Goal: Complete application form: Complete application form

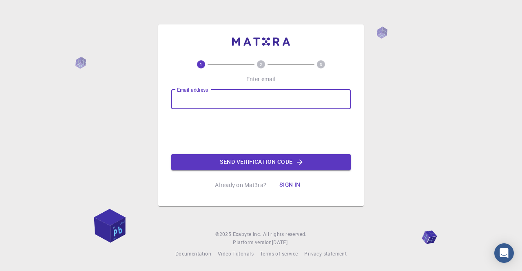
drag, startPoint x: 0, startPoint y: 0, endPoint x: 226, endPoint y: 104, distance: 248.6
click at [226, 104] on input "Email address" at bounding box center [261, 100] width 180 height 20
type input "[EMAIL_ADDRESS][DOMAIN_NAME]"
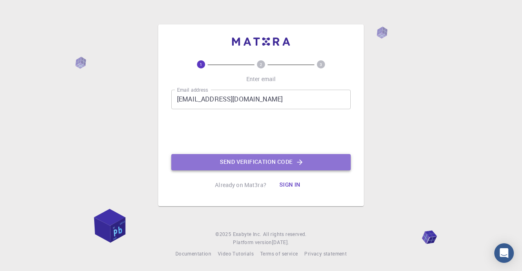
click at [268, 158] on button "Send verification code" at bounding box center [261, 162] width 180 height 16
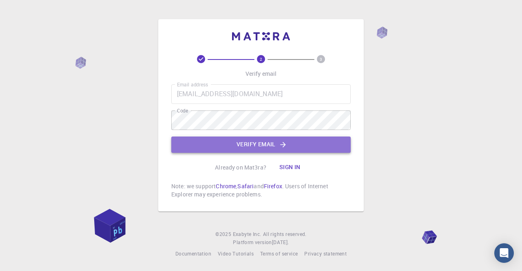
click at [252, 143] on button "Verify email" at bounding box center [261, 145] width 180 height 16
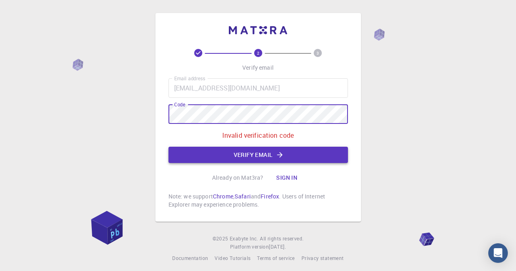
click at [248, 149] on button "Verify email" at bounding box center [258, 155] width 180 height 16
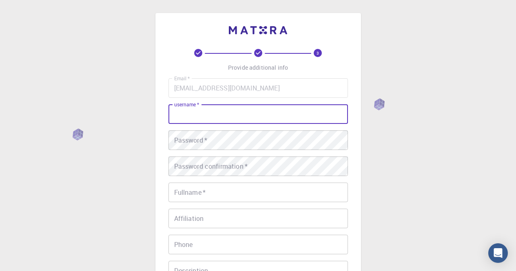
click at [246, 116] on input "username   *" at bounding box center [258, 114] width 180 height 20
type input "g"
paste input "[PERSON_NAME]"
click at [196, 112] on input "[PERSON_NAME]" at bounding box center [258, 114] width 180 height 20
click at [193, 112] on input "[PERSON_NAME]" at bounding box center [258, 114] width 180 height 20
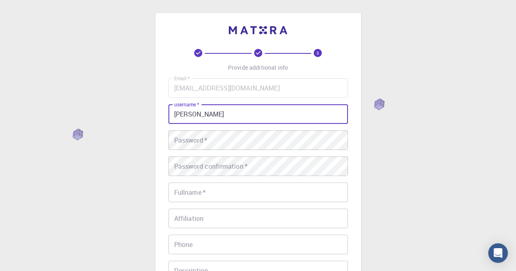
drag, startPoint x: 225, startPoint y: 108, endPoint x: 187, endPoint y: 118, distance: 39.4
click at [187, 118] on input "[PERSON_NAME]" at bounding box center [258, 114] width 180 height 20
type input "Guru"
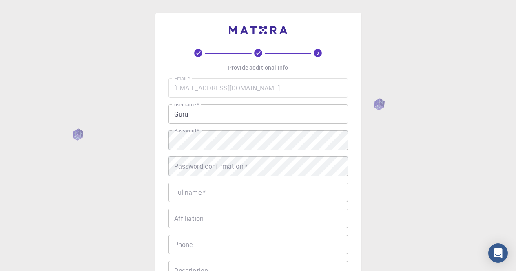
click at [194, 177] on div "Email   * [EMAIL_ADDRESS][DOMAIN_NAME] Email   * username   * Guru username   *…" at bounding box center [258, 190] width 180 height 224
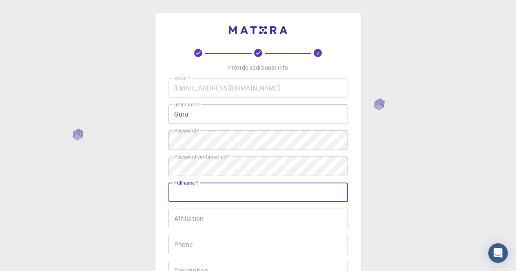
click at [188, 193] on input "Fullname   *" at bounding box center [258, 193] width 180 height 20
type input "[PERSON_NAME] Pargunapermal"
click at [232, 214] on input "Affiliation" at bounding box center [258, 219] width 180 height 20
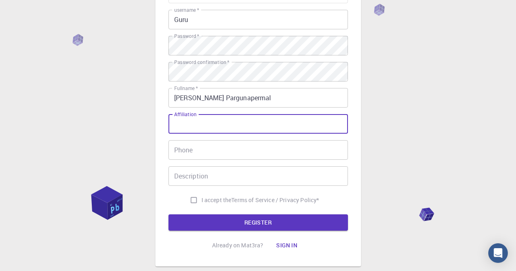
scroll to position [95, 0]
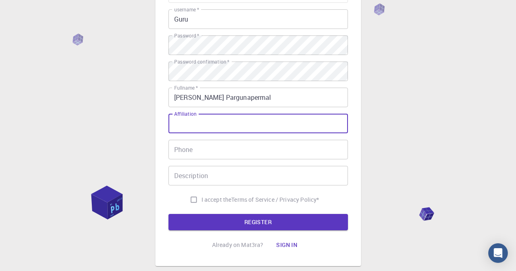
click at [211, 125] on input "Affiliation" at bounding box center [258, 124] width 180 height 20
paste input "PhD student"
type input "PhD student"
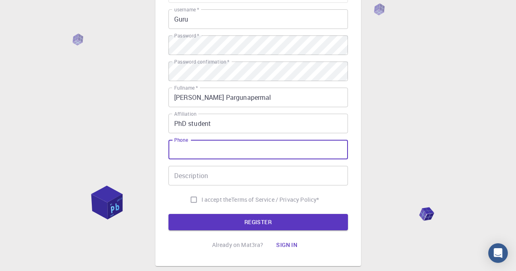
click at [205, 151] on input "Phone" at bounding box center [258, 150] width 180 height 20
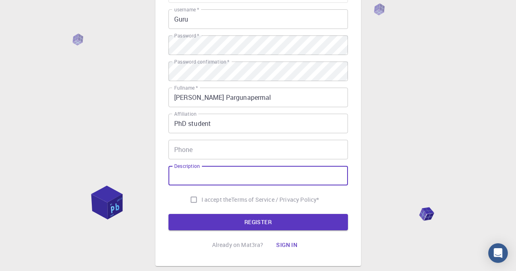
click at [199, 168] on div "Description Description" at bounding box center [258, 176] width 180 height 20
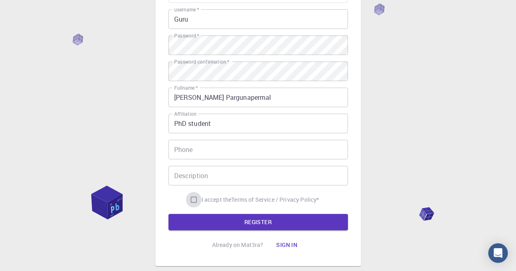
click at [192, 201] on input "I accept the Terms of Service / Privacy Policy *" at bounding box center [194, 200] width 16 height 16
checkbox input "true"
click at [206, 219] on button "REGISTER" at bounding box center [258, 222] width 180 height 16
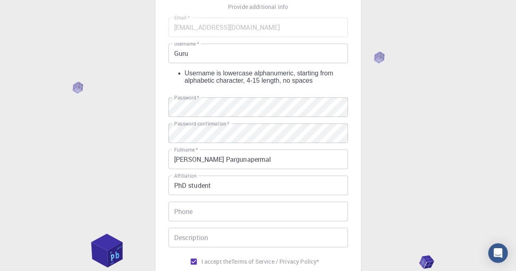
scroll to position [60, 0]
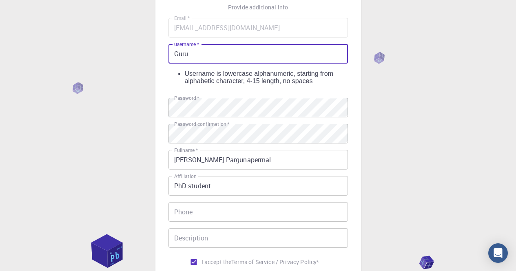
click at [207, 60] on input "Guru" at bounding box center [258, 54] width 180 height 20
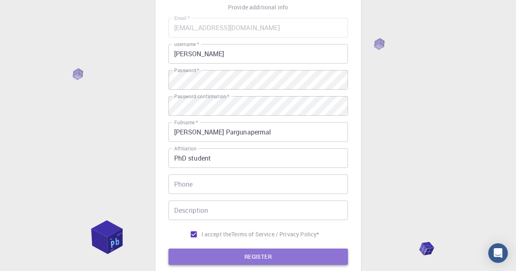
click at [239, 254] on button "REGISTER" at bounding box center [258, 257] width 180 height 16
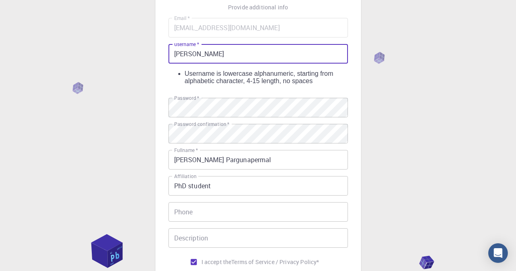
click at [174, 55] on input "[PERSON_NAME]" at bounding box center [258, 54] width 180 height 20
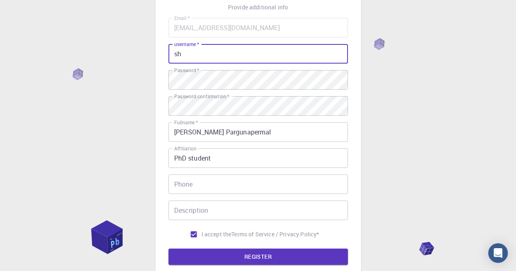
type input "h"
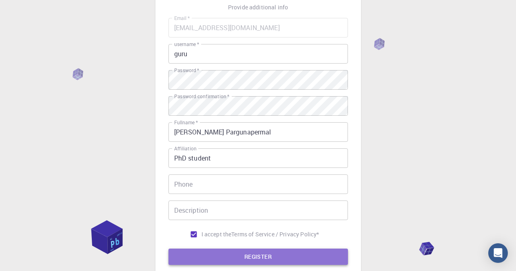
click at [221, 259] on button "REGISTER" at bounding box center [258, 257] width 180 height 16
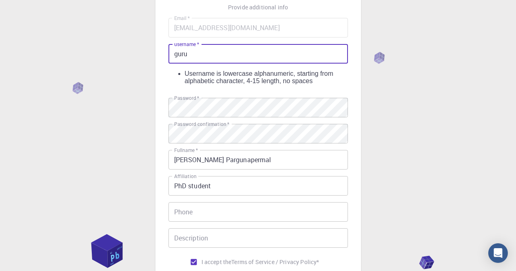
click at [205, 60] on input "guru" at bounding box center [258, 54] width 180 height 20
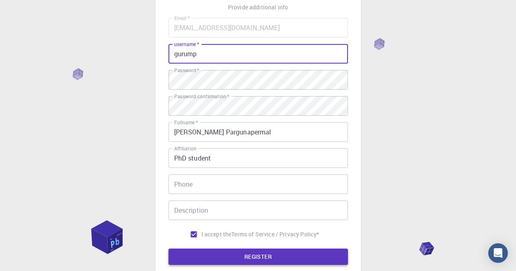
type input "gurump"
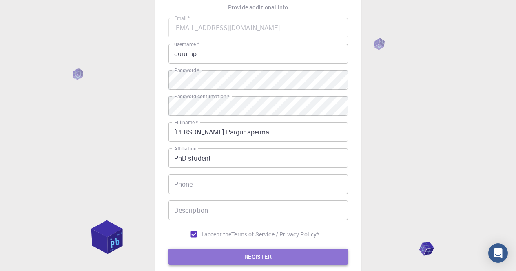
click at [235, 261] on button "REGISTER" at bounding box center [258, 257] width 180 height 16
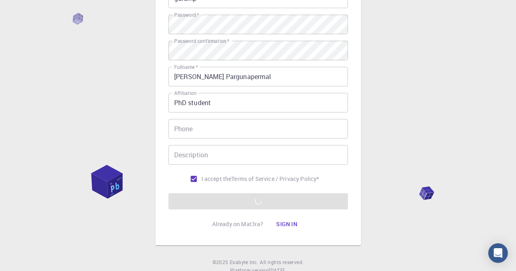
scroll to position [116, 0]
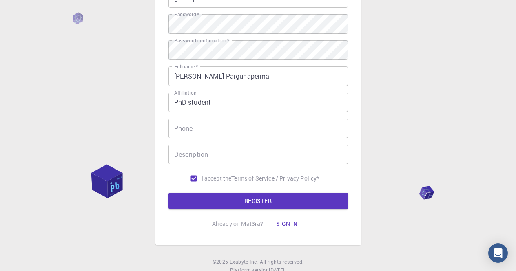
click at [398, 78] on div "3 Provide additional info Email   * [EMAIL_ADDRESS][DOMAIN_NAME] Email   * user…" at bounding box center [258, 91] width 516 height 415
click at [443, 115] on div "3 Provide additional info Email   * [EMAIL_ADDRESS][DOMAIN_NAME] Email   * user…" at bounding box center [258, 91] width 516 height 415
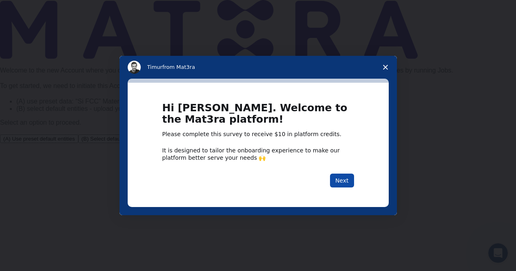
click at [344, 183] on button "Next" at bounding box center [342, 181] width 24 height 14
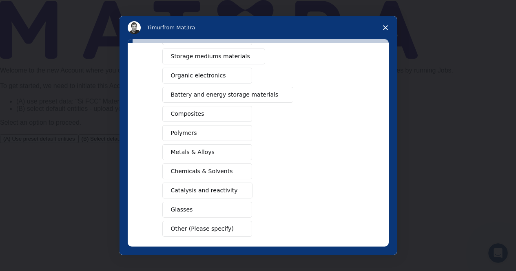
scroll to position [88, 0]
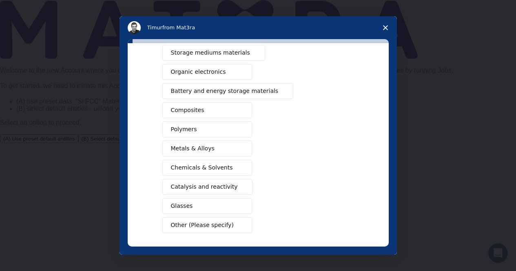
click at [224, 195] on button "Catalysis and reactivity" at bounding box center [207, 187] width 91 height 16
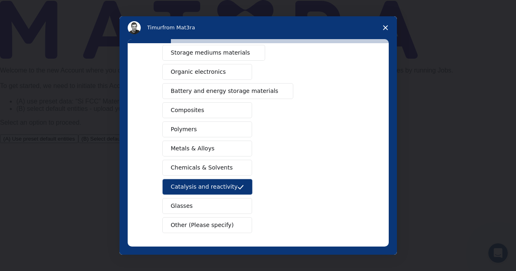
scroll to position [122, 0]
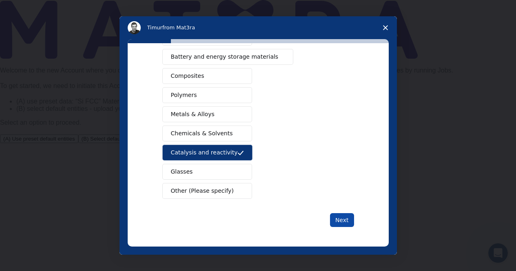
click at [344, 214] on button "Next" at bounding box center [342, 220] width 24 height 14
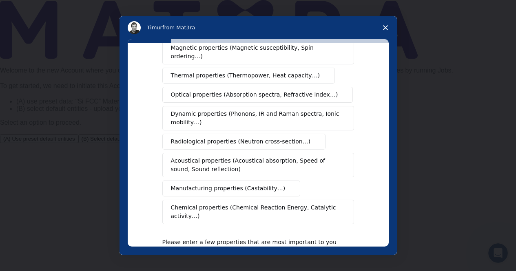
scroll to position [90, 0]
click at [299, 199] on button "Chemical properties (Chemical Reaction Energy, Catalytic activity…)" at bounding box center [258, 211] width 192 height 24
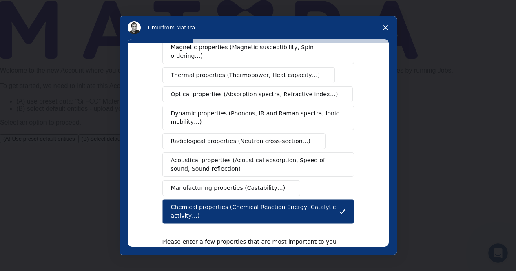
scroll to position [164, 0]
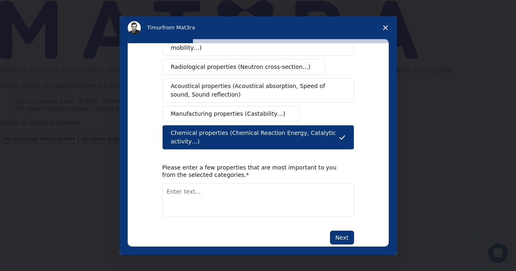
click at [237, 189] on textarea "Enter text..." at bounding box center [258, 199] width 192 height 33
paste textarea "Homo Lumo Electronic energies."
type textarea "Homo Lumo Electronic energies."
click at [338, 231] on button "Next" at bounding box center [342, 238] width 24 height 14
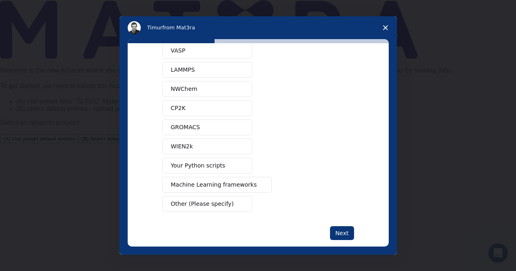
scroll to position [53, 0]
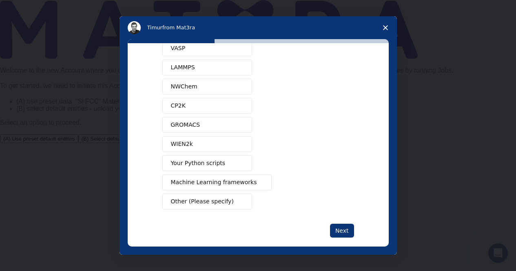
click at [229, 202] on button "Other (Please specify)" at bounding box center [207, 202] width 90 height 16
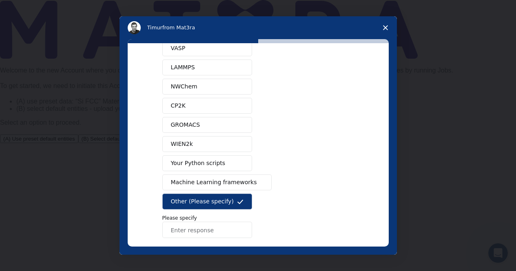
click at [205, 237] on input "Enter response" at bounding box center [207, 230] width 90 height 16
paste input "Go Shin."
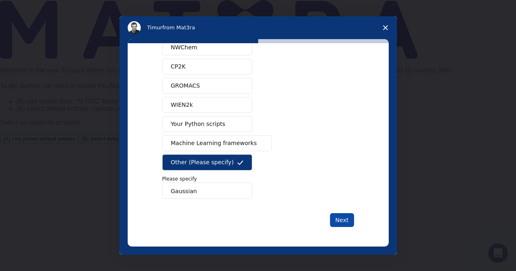
type input "Gaussian"
click at [337, 217] on button "Next" at bounding box center [342, 220] width 24 height 14
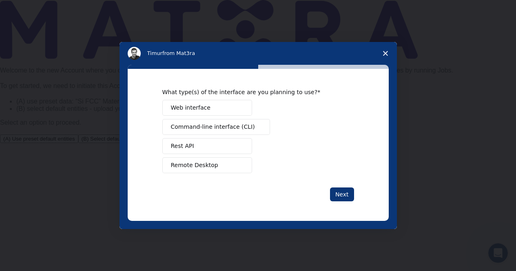
click at [194, 108] on span "Web interface" at bounding box center [191, 108] width 40 height 9
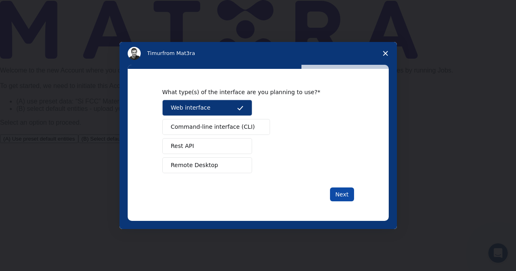
click at [349, 195] on button "Next" at bounding box center [342, 195] width 24 height 14
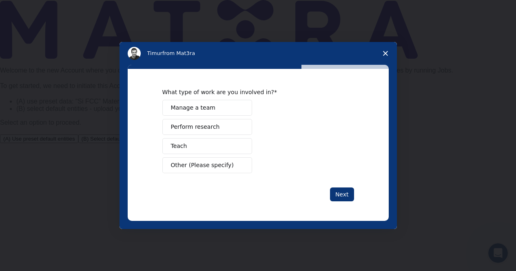
click at [215, 130] on button "Perform research" at bounding box center [207, 127] width 90 height 16
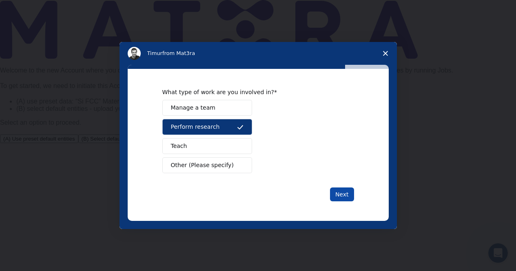
click at [335, 193] on button "Next" at bounding box center [342, 195] width 24 height 14
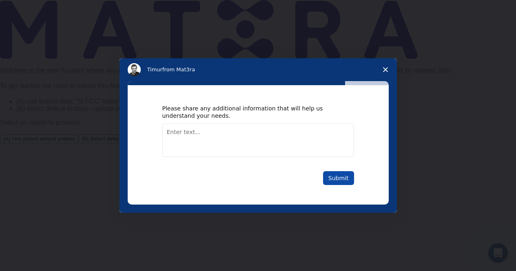
click at [333, 173] on button "Submit" at bounding box center [338, 178] width 31 height 14
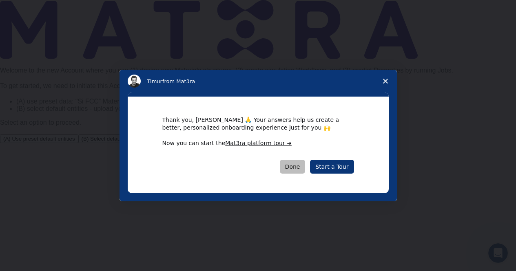
click at [296, 168] on button "Done" at bounding box center [293, 167] width 26 height 14
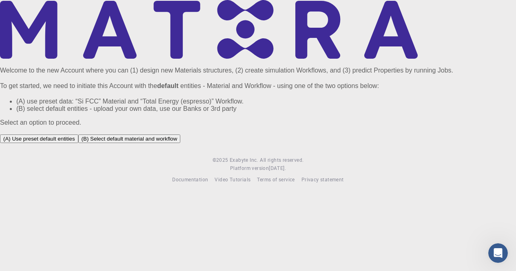
click at [78, 143] on button "(A) Use preset default entities" at bounding box center [39, 139] width 78 height 9
